Goal: Task Accomplishment & Management: Manage account settings

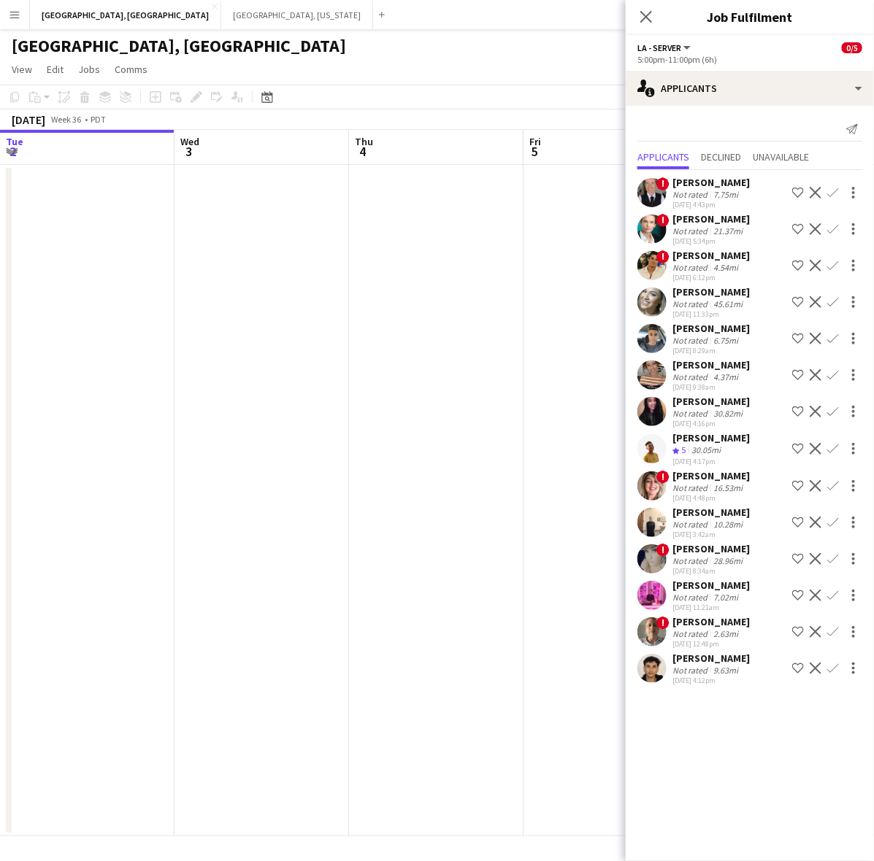
scroll to position [0, 455]
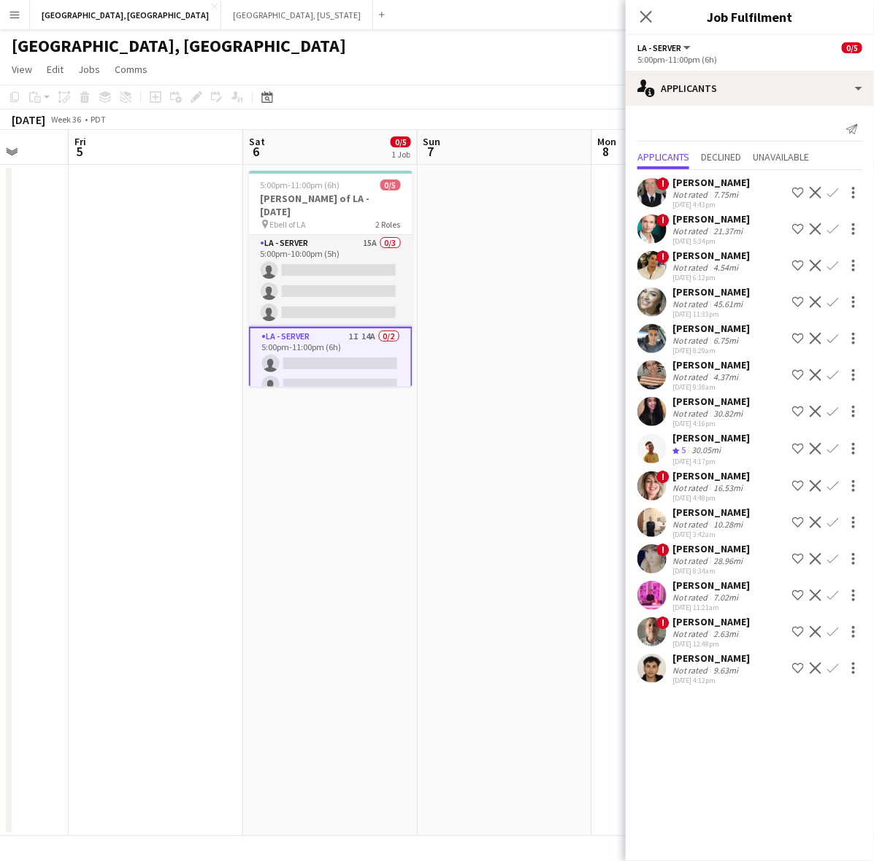
drag, startPoint x: 12, startPoint y: 13, endPoint x: 26, endPoint y: 26, distance: 18.6
click at [12, 13] on app-icon "Menu" at bounding box center [15, 15] width 12 height 12
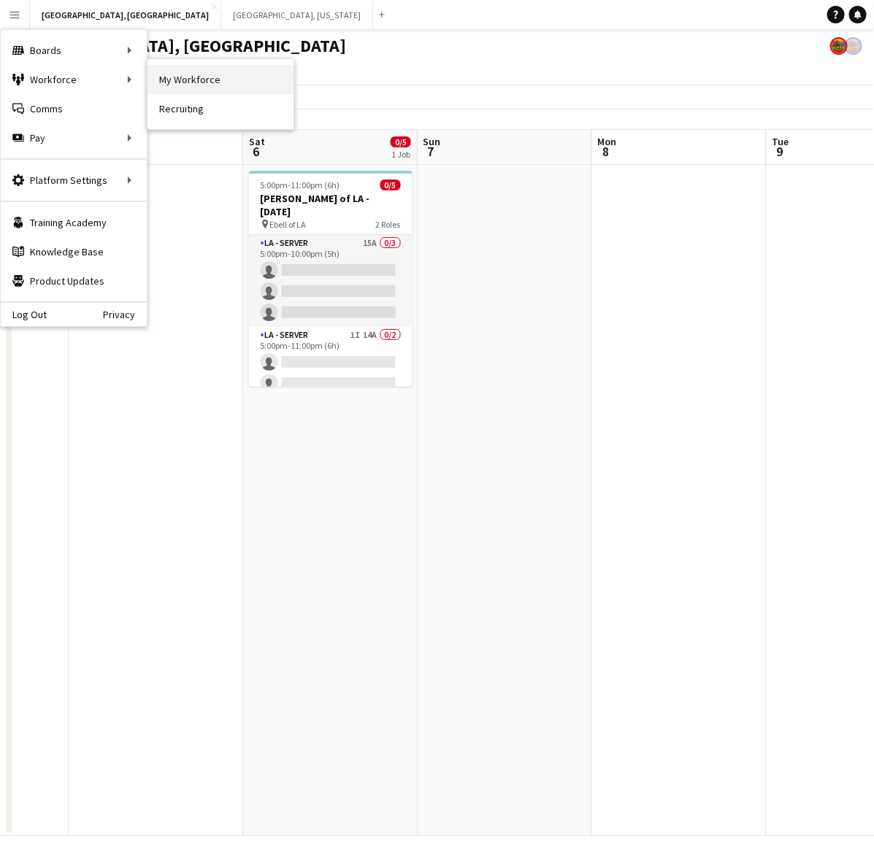
click at [202, 75] on link "My Workforce" at bounding box center [220, 79] width 146 height 29
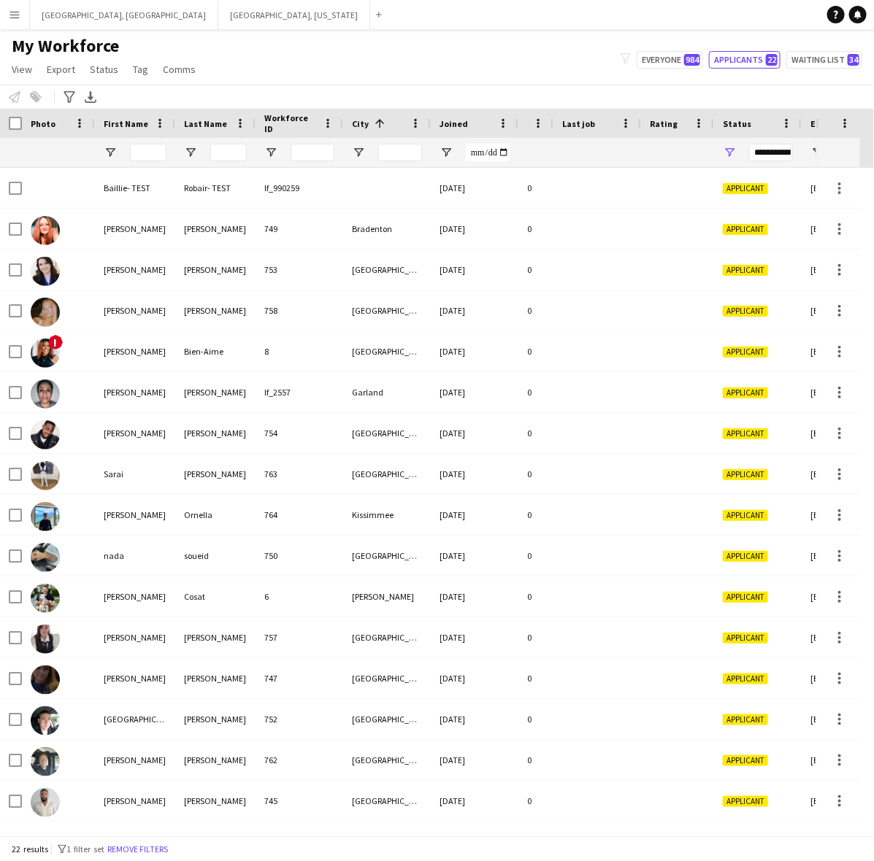
click at [461, 122] on span "Joined" at bounding box center [453, 123] width 28 height 11
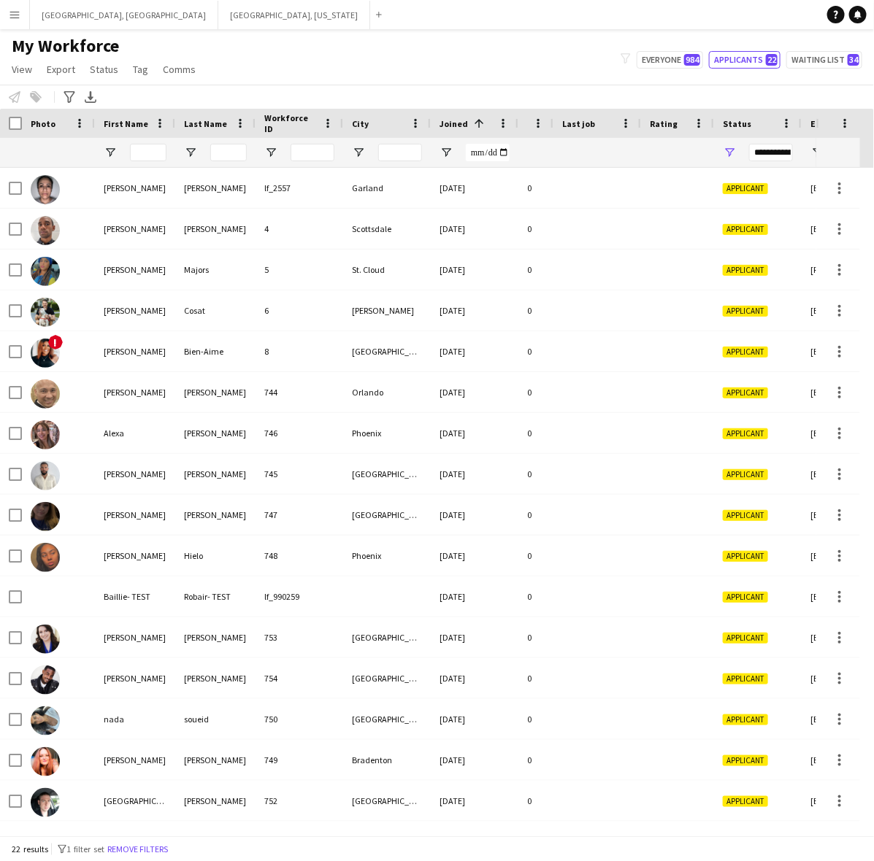
click at [461, 122] on span "Joined" at bounding box center [453, 123] width 28 height 11
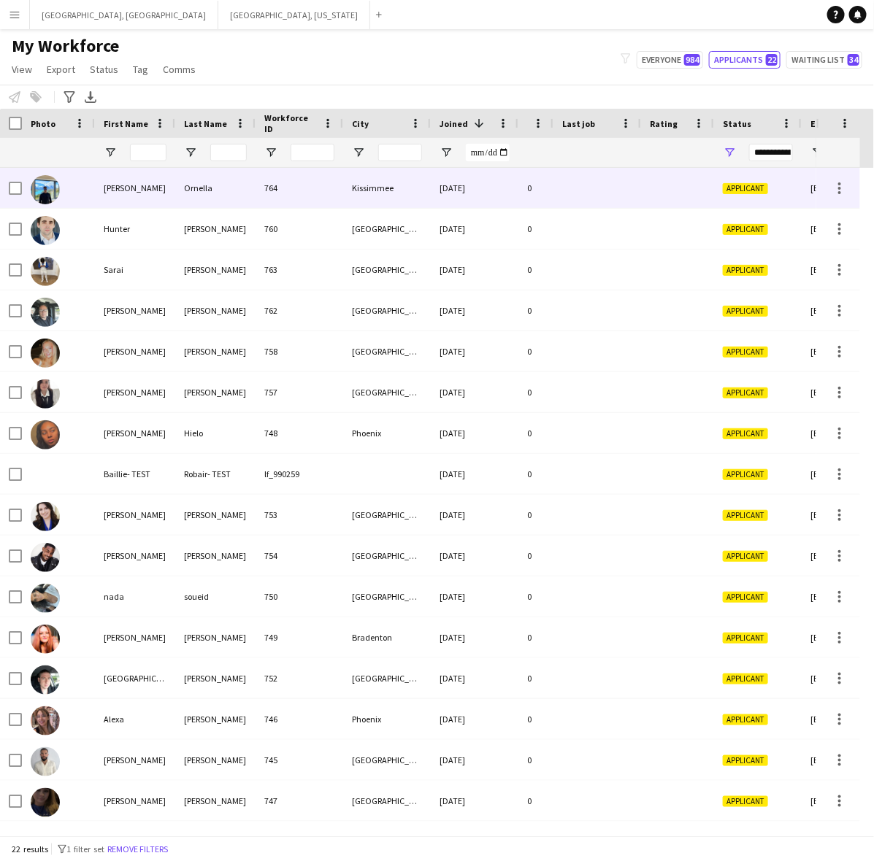
click at [406, 173] on div "Kissimmee" at bounding box center [387, 188] width 88 height 40
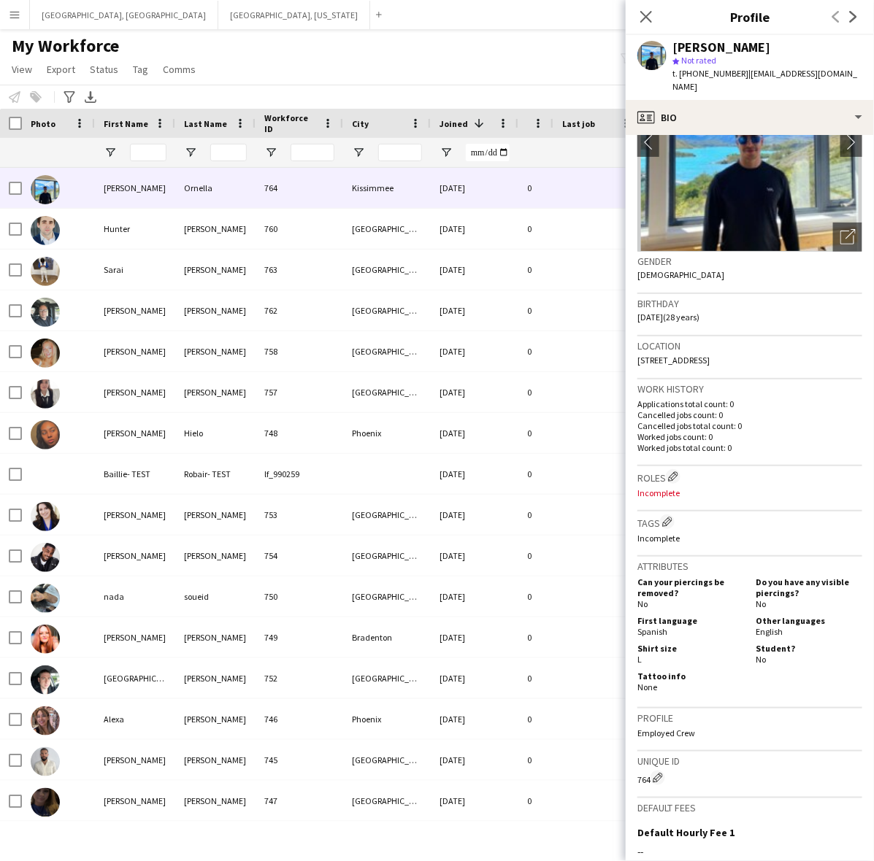
scroll to position [290, 0]
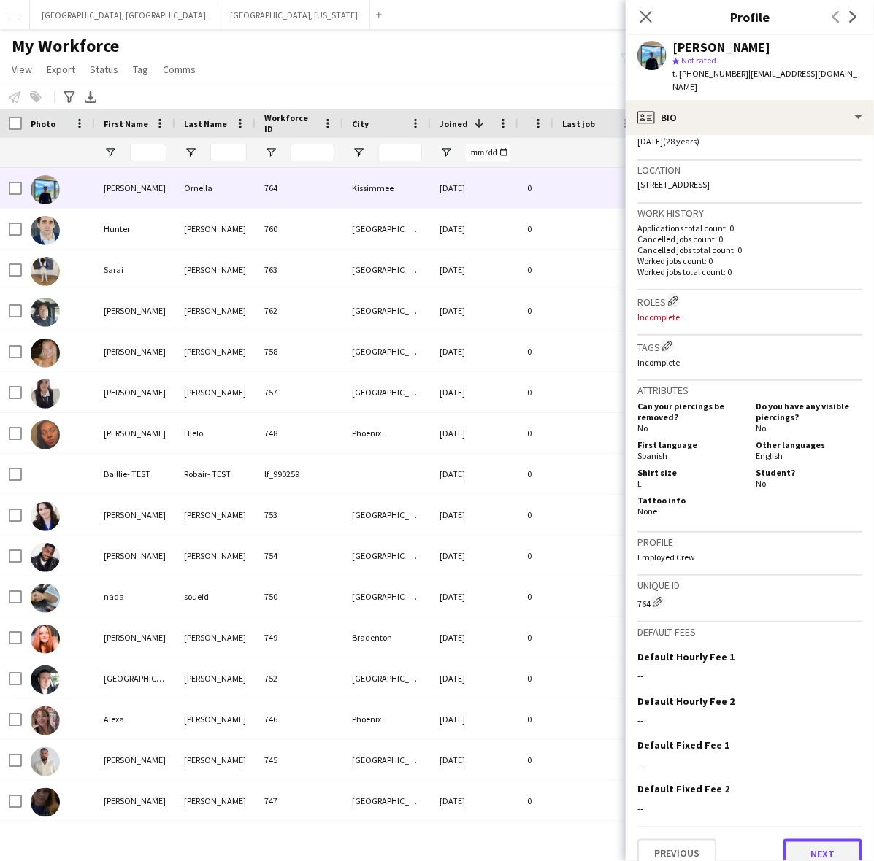
click at [783, 839] on button "Next" at bounding box center [822, 853] width 79 height 29
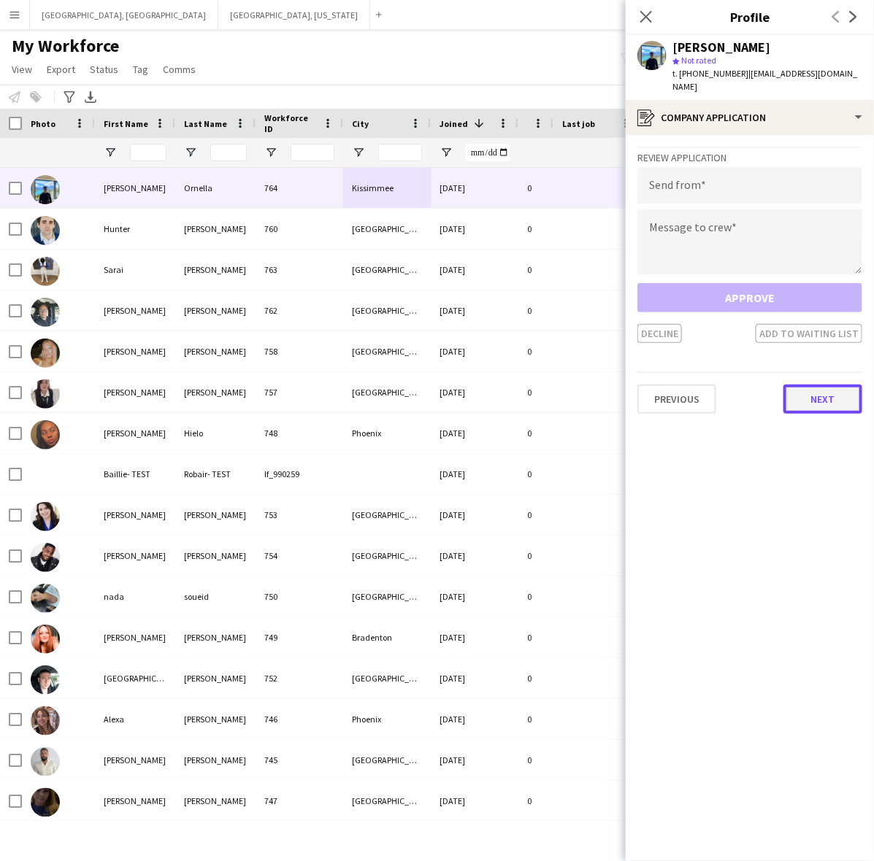
click at [825, 385] on button "Next" at bounding box center [822, 399] width 79 height 29
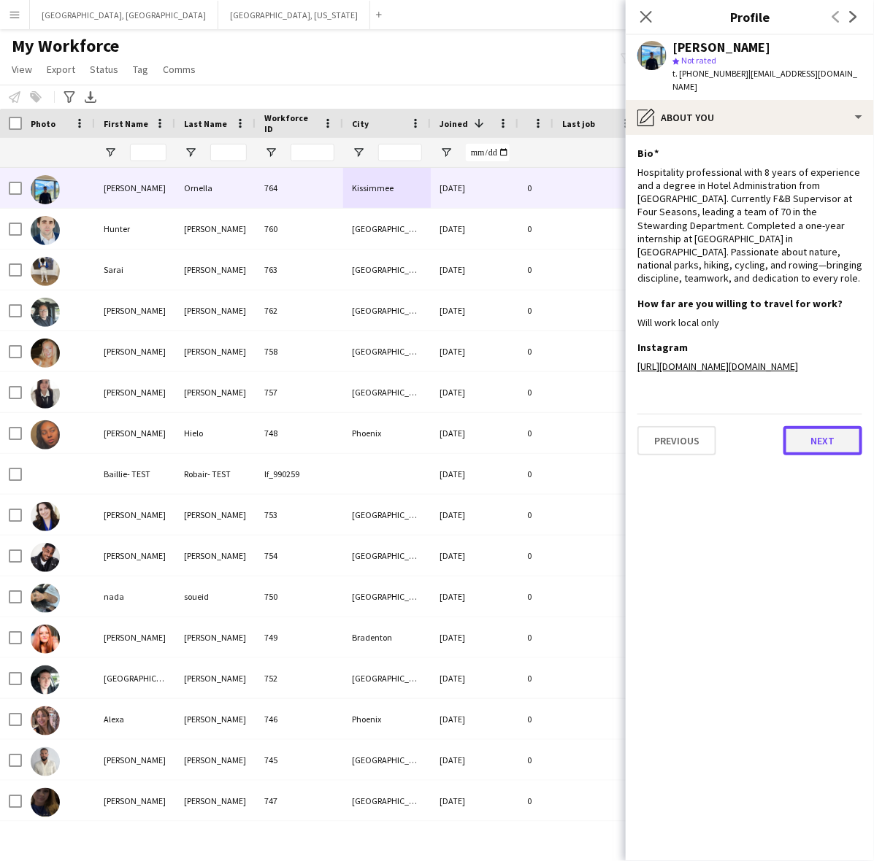
click at [825, 426] on button "Next" at bounding box center [822, 440] width 79 height 29
